Goal: Task Accomplishment & Management: Manage account settings

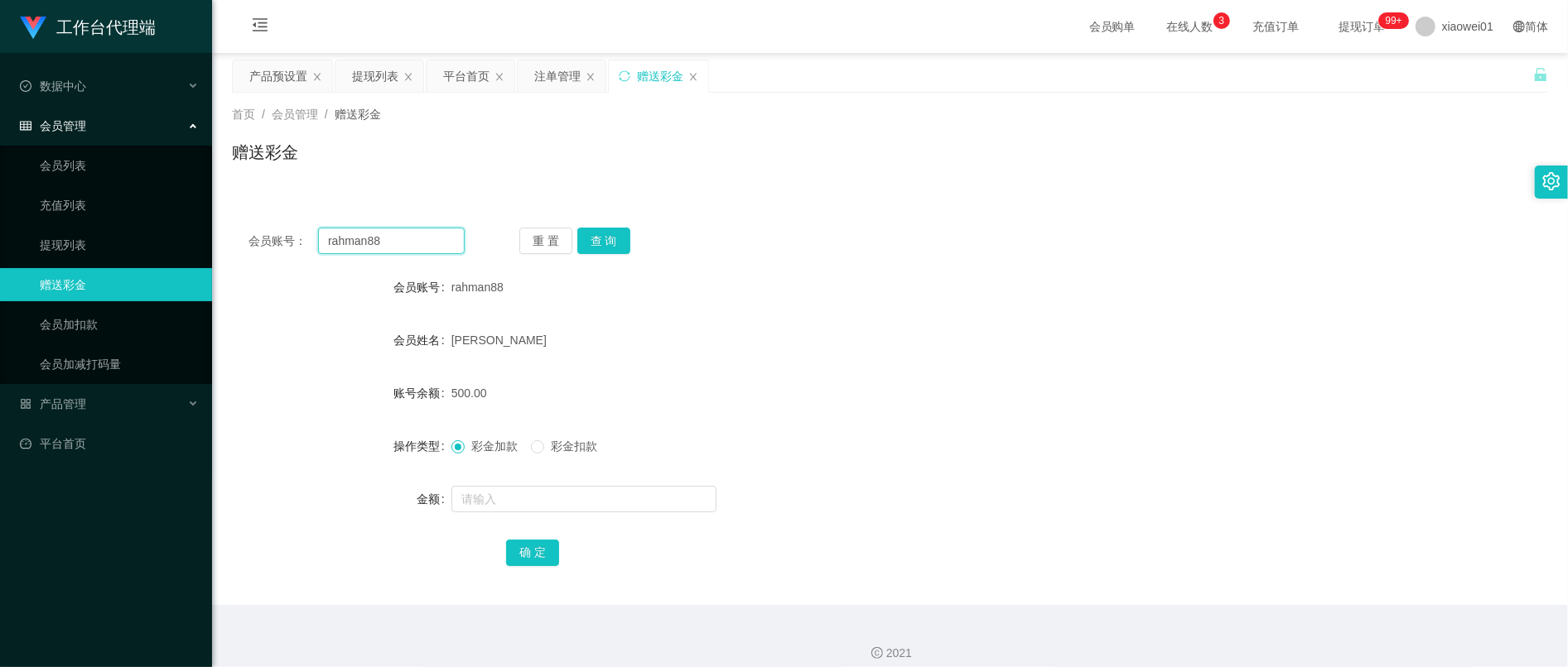
drag, startPoint x: 389, startPoint y: 235, endPoint x: 81, endPoint y: 220, distance: 308.4
click at [84, 220] on section "工作台代理端 数据中心 会员管理 会员列表 充值列表 提现列表 赠送彩金 会员加扣款 会员加减打码量 产品管理 开奖记录 注单管理 产品列表 即时注单 产品预…" at bounding box center [784, 341] width 1568 height 682
click at [995, 267] on div "会员账号： rahman88 重 置 查 询 会员账号 rahman88 会员姓名 [PERSON_NAME] 账号余额 500.00 操作类型 彩金加款 彩…" at bounding box center [890, 409] width 1316 height 394
drag, startPoint x: 407, startPoint y: 248, endPoint x: -13, endPoint y: 177, distance: 426.0
click at [0, 177] on html "工作台代理端 数据中心 会员管理 会员列表 充值列表 提现列表 赠送彩金 会员加扣款 会员加减打码量 产品管理 开奖记录 注单管理 产品列表 即时注单 产品预…" at bounding box center [784, 333] width 1568 height 667
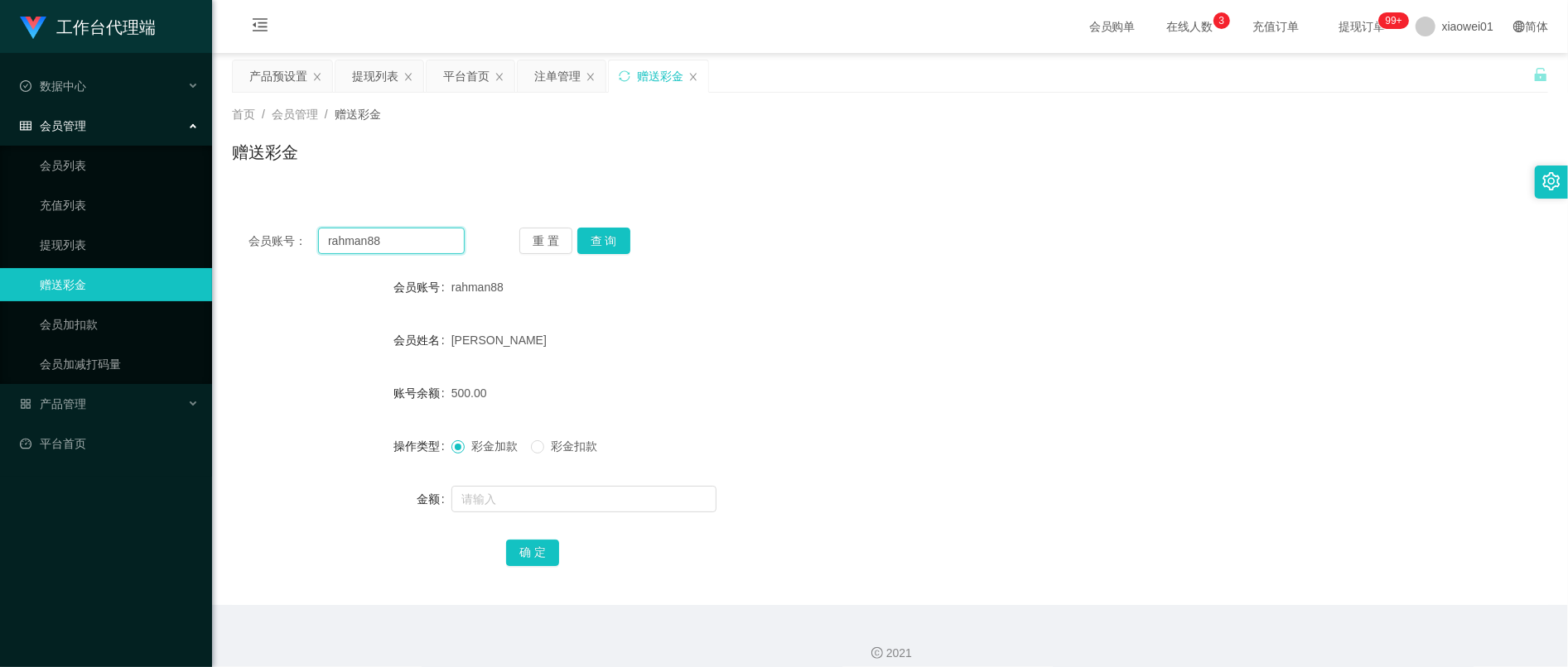
paste input "cckeong79"
type input "cckeong79"
click at [607, 252] on button "查 询" at bounding box center [604, 241] width 53 height 27
click at [107, 319] on link "会员加扣款" at bounding box center [118, 324] width 159 height 33
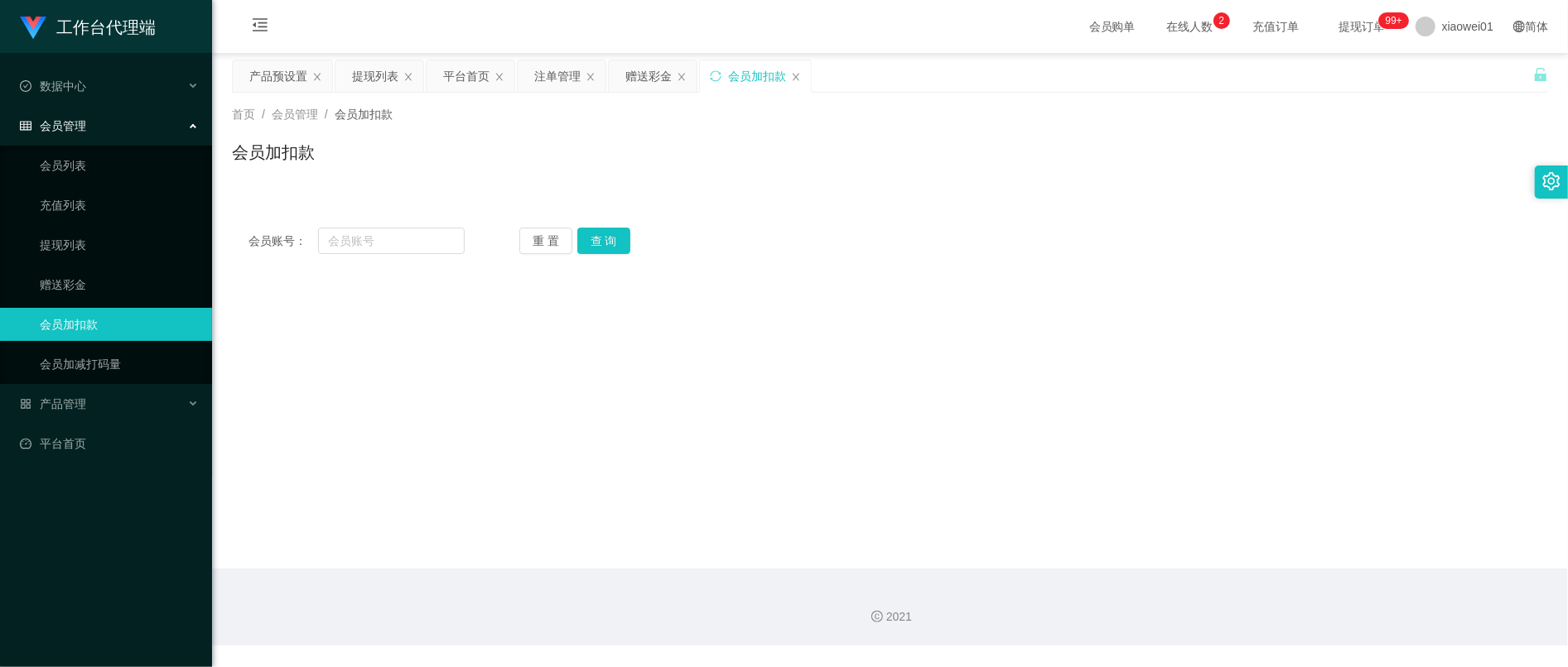
click at [796, 66] on div "会员加扣款" at bounding box center [755, 76] width 111 height 31
click at [796, 76] on icon "图标: close" at bounding box center [796, 77] width 10 height 10
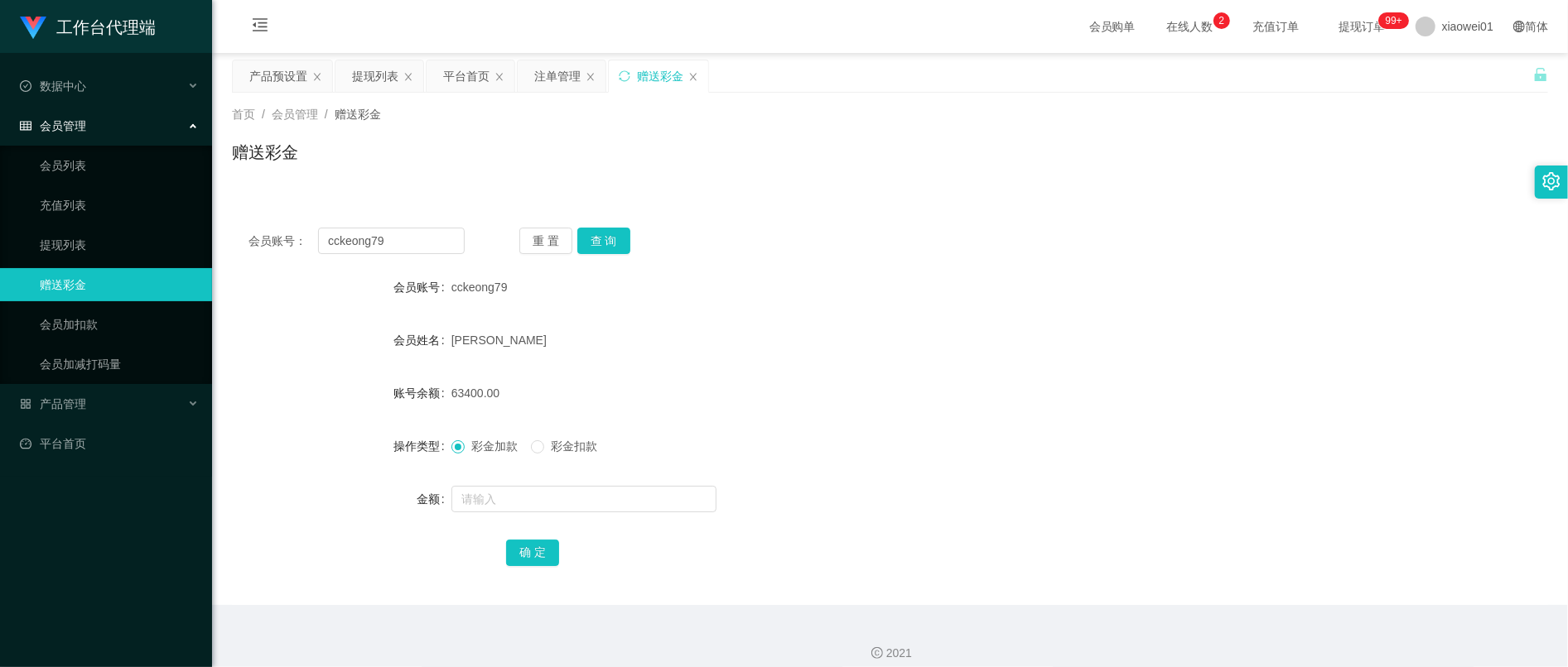
click at [656, 75] on div "赠送彩金" at bounding box center [660, 76] width 46 height 31
drag, startPoint x: 416, startPoint y: 248, endPoint x: 84, endPoint y: 239, distance: 332.1
click at [103, 242] on section "工作台代理端 数据中心 会员管理 会员列表 充值列表 提现列表 赠送彩金 会员加扣款 会员加减打码量 产品管理 开奖记录 注单管理 产品列表 即时注单 产品预…" at bounding box center [784, 341] width 1568 height 682
click at [588, 242] on button "查 询" at bounding box center [604, 241] width 53 height 27
click at [106, 193] on link "充值列表" at bounding box center [118, 205] width 159 height 33
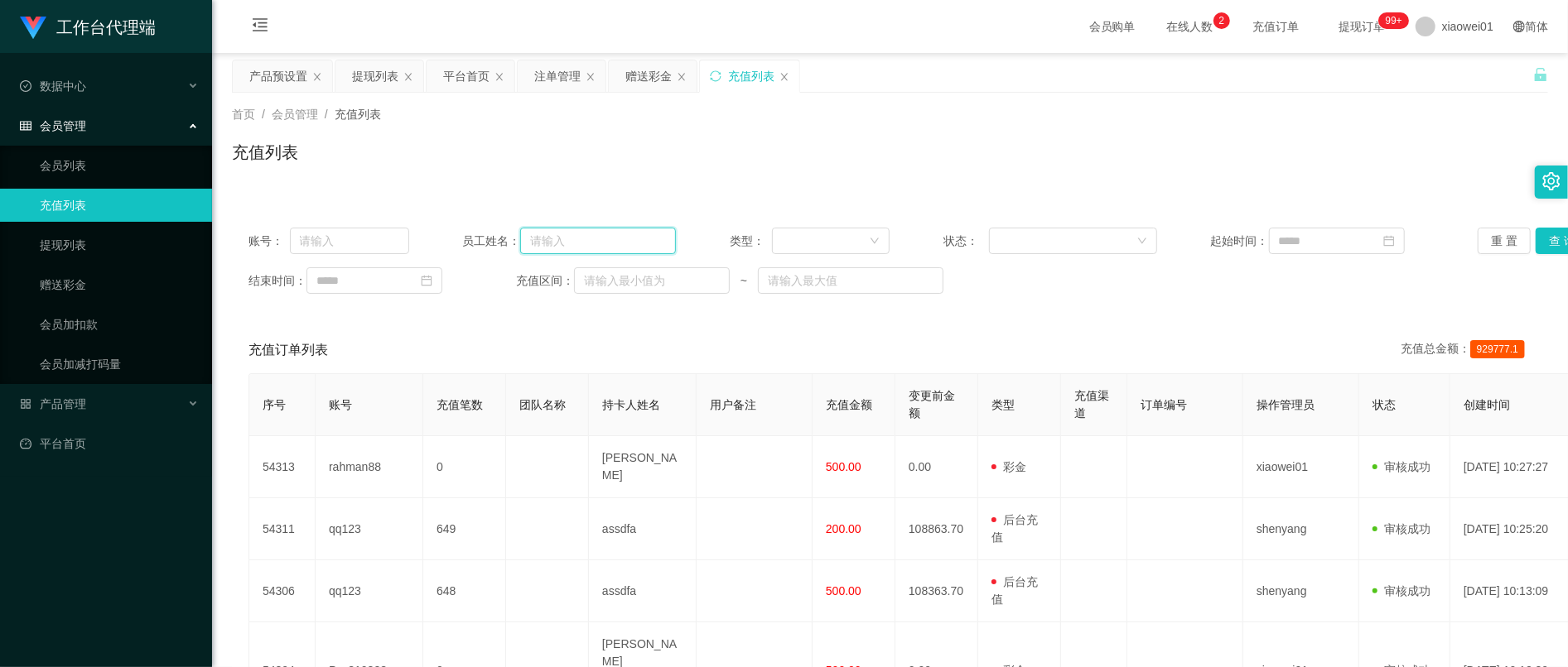
click at [578, 238] on input "text" at bounding box center [598, 241] width 156 height 27
click at [301, 242] on input "text" at bounding box center [349, 241] width 119 height 27
paste input "cckeong79"
type input "cckeong79"
click at [1541, 232] on button "查 询" at bounding box center [1561, 241] width 53 height 27
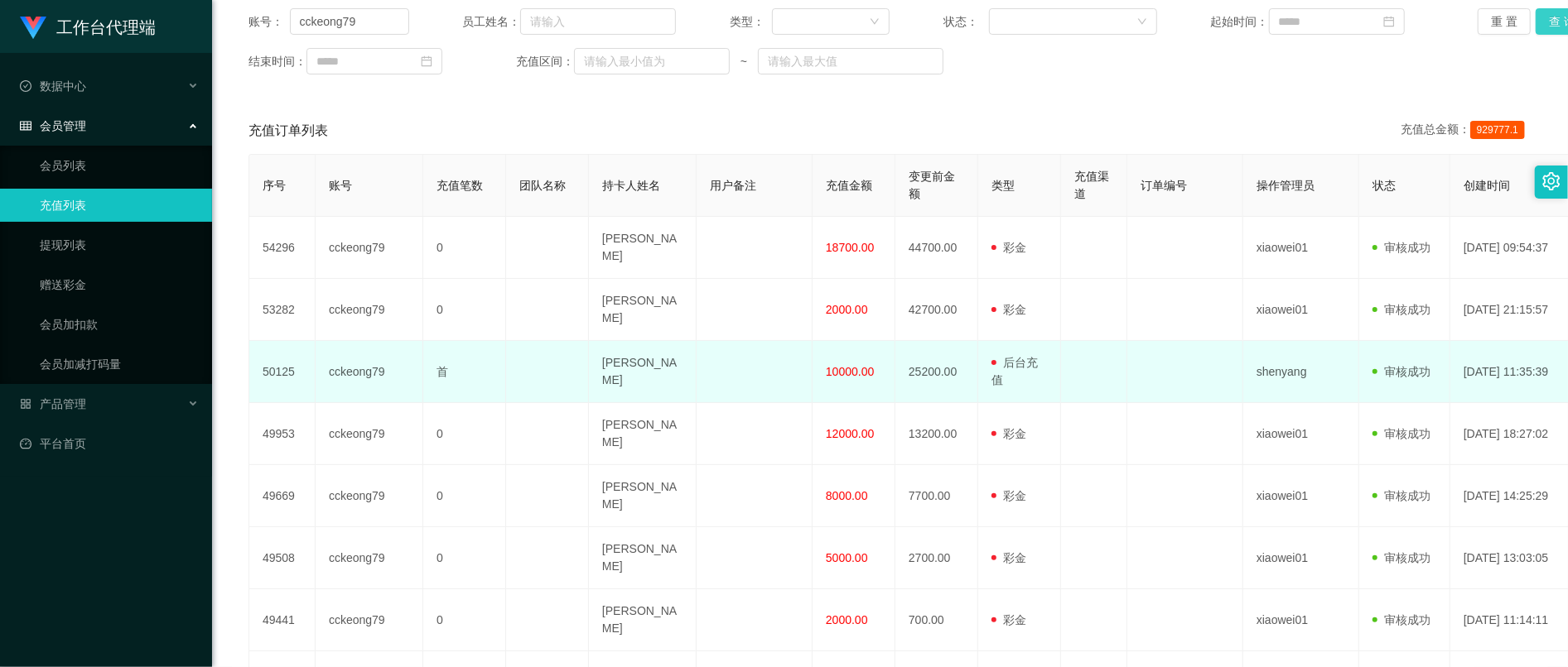
scroll to position [220, 0]
